Goal: Information Seeking & Learning: Learn about a topic

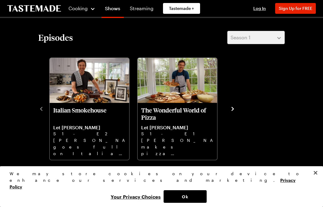
scroll to position [136, 0]
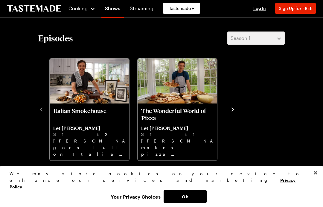
click at [192, 115] on p "The Wonderful World of Pizza" at bounding box center [177, 114] width 72 height 14
click at [283, 129] on div at bounding box center [161, 103] width 323 height 207
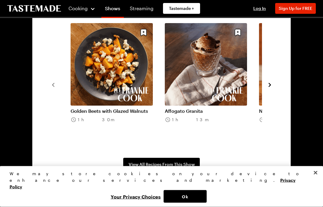
scroll to position [452, 0]
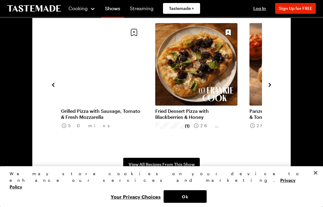
click at [104, 108] on link "Grilled Pizza with Sausage, Tomato & Fresh Mozzarella" at bounding box center [102, 114] width 82 height 12
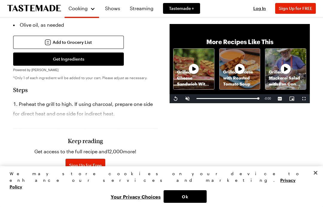
scroll to position [413, 0]
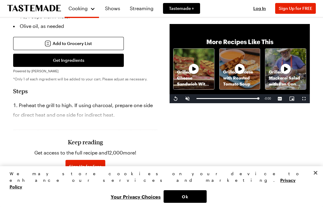
click at [83, 160] on button "Sign Up for Free" at bounding box center [86, 166] width 40 height 13
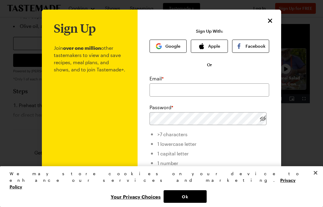
click at [219, 44] on button "Apple" at bounding box center [209, 46] width 37 height 13
click at [157, 178] on label "Get seasonal recipes, show recommendations, and more straight to your inbox. Ge…" at bounding box center [210, 183] width 120 height 10
click at [156, 179] on input "Get seasonal recipes, show recommendations, and more straight to your inbox. Ge…" at bounding box center [153, 182] width 6 height 6
checkbox input "false"
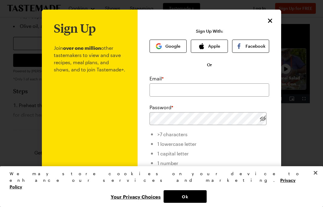
click at [214, 42] on button "Apple" at bounding box center [209, 46] width 37 height 13
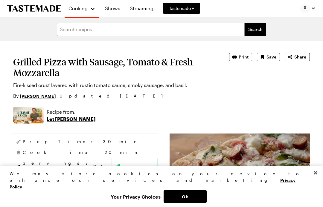
type textarea "x"
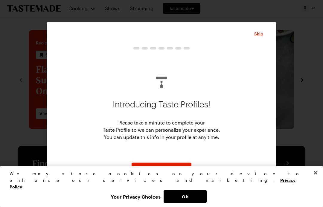
click at [262, 36] on span "Skip" at bounding box center [258, 34] width 9 height 6
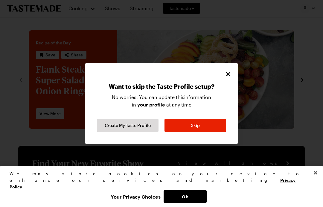
click at [228, 75] on icon "Close" at bounding box center [228, 74] width 4 height 4
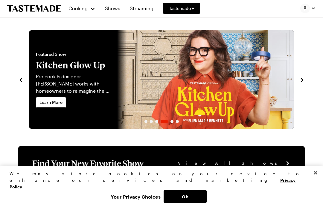
click at [117, 13] on div at bounding box center [161, 103] width 323 height 207
click at [118, 11] on div at bounding box center [161, 103] width 323 height 207
click at [113, 9] on div at bounding box center [161, 103] width 323 height 207
click at [89, 10] on div at bounding box center [161, 103] width 323 height 207
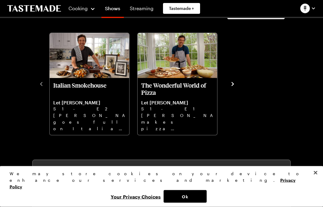
scroll to position [228, 0]
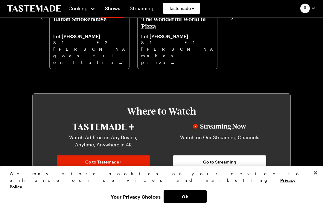
click at [181, 55] on p "[PERSON_NAME] makes pizza magic with two doughs, from Grilled Pizza to Grandma …" at bounding box center [177, 55] width 72 height 19
click at [286, 94] on div at bounding box center [161, 103] width 323 height 207
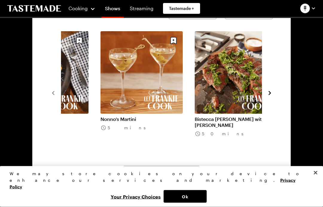
scroll to position [444, 0]
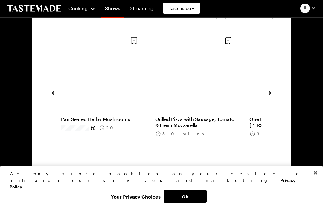
click at [208, 116] on link "Grilled Pizza with Sausage, Tomato & Fresh Mozzarella" at bounding box center [196, 122] width 82 height 12
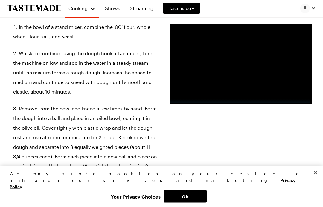
scroll to position [766, 0]
type textarea "x"
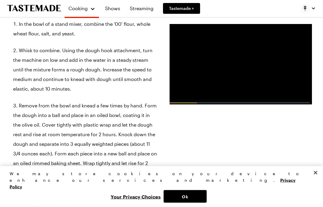
scroll to position [769, 0]
